Goal: Transaction & Acquisition: Register for event/course

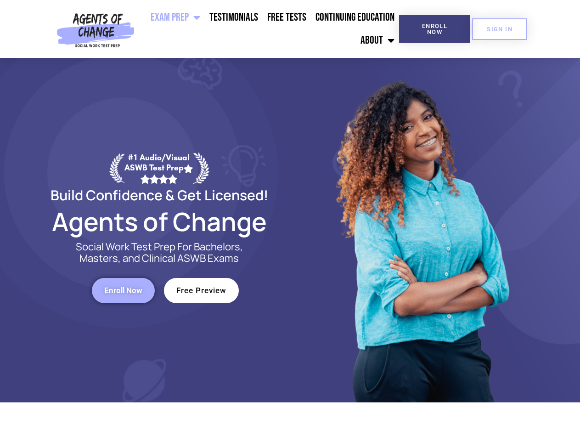
click at [290, 221] on div at bounding box center [421, 230] width 262 height 345
click at [269, 29] on ul "Exam Prep BSW Exam Prep: ASWB Bachelors Level Exam LMSW Exam Prep: ASWB Masters…" at bounding box center [268, 29] width 261 height 46
click at [435, 29] on span "Enroll Now" at bounding box center [435, 29] width 42 height 12
click at [500, 29] on span "SIGN IN" at bounding box center [500, 29] width 26 height 6
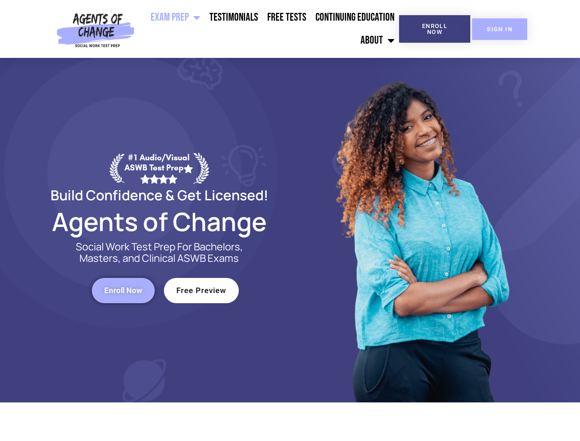
click at [500, 29] on span "SIGN IN" at bounding box center [500, 29] width 26 height 6
click at [123, 290] on span "Enroll Now" at bounding box center [123, 291] width 38 height 8
click at [201, 290] on span "Free Preview" at bounding box center [201, 291] width 50 height 8
